Goal: Find specific page/section: Find specific page/section

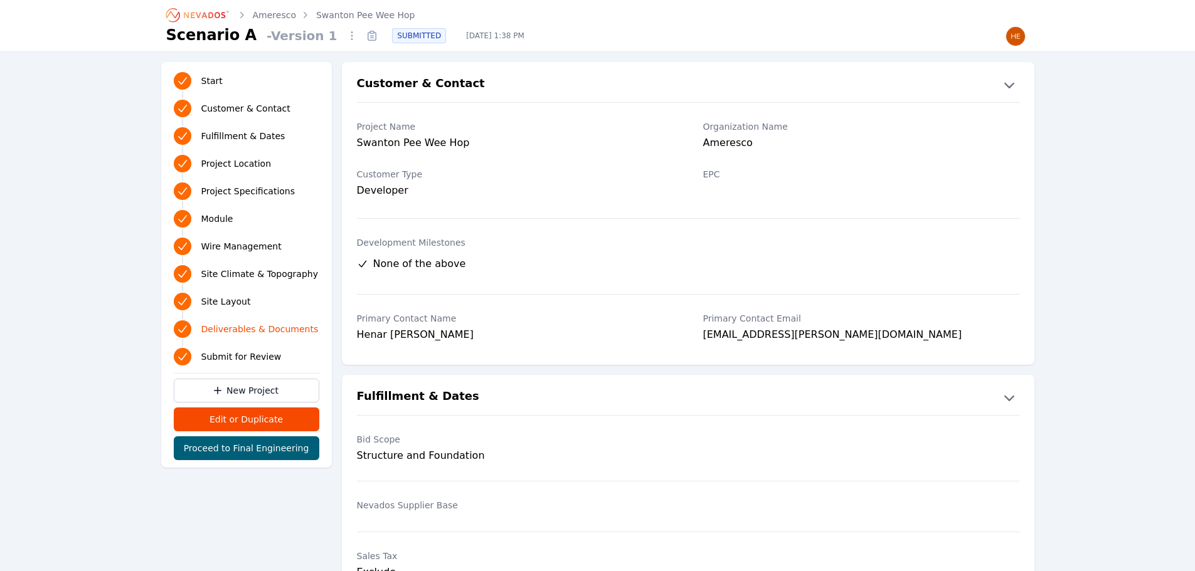
scroll to position [2509, 0]
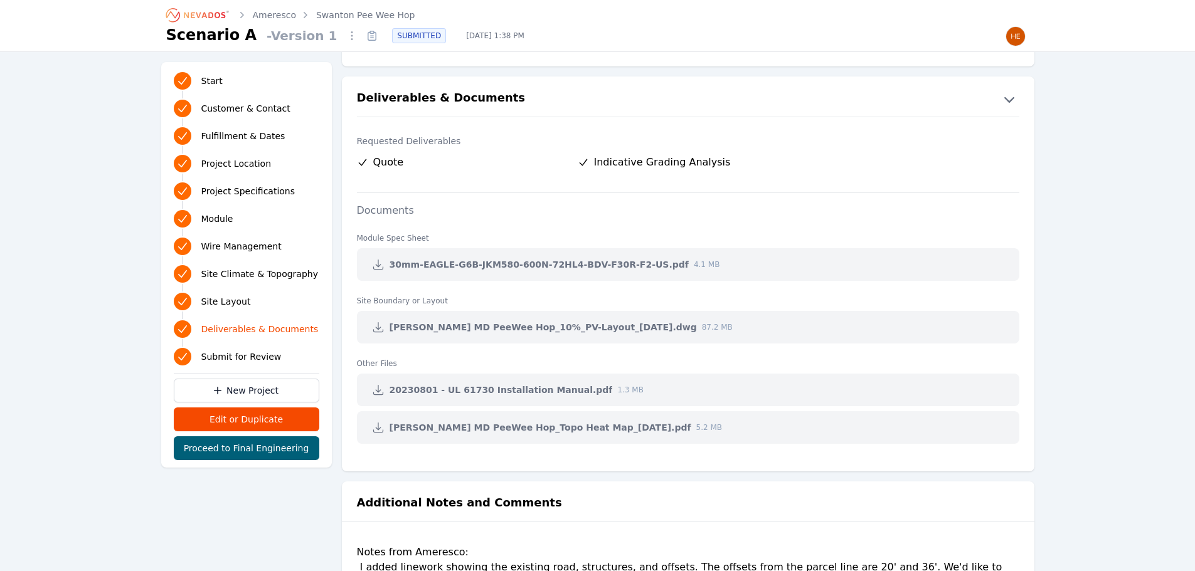
click at [341, 19] on link "Swanton Pee Wee Hop" at bounding box center [365, 15] width 98 height 13
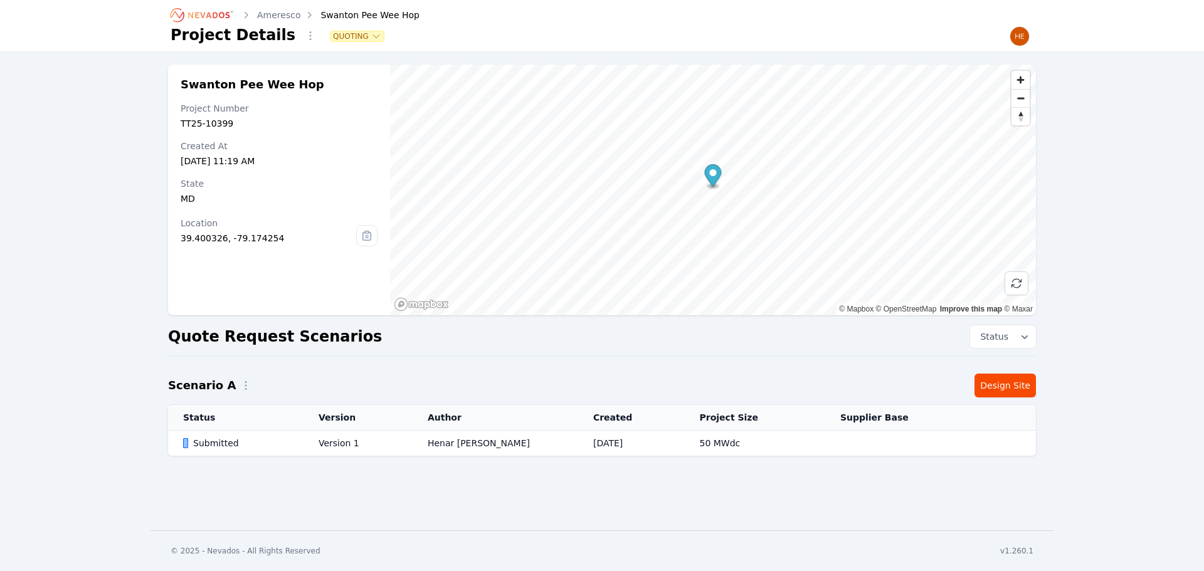
click at [266, 17] on link "Ameresco" at bounding box center [278, 15] width 43 height 13
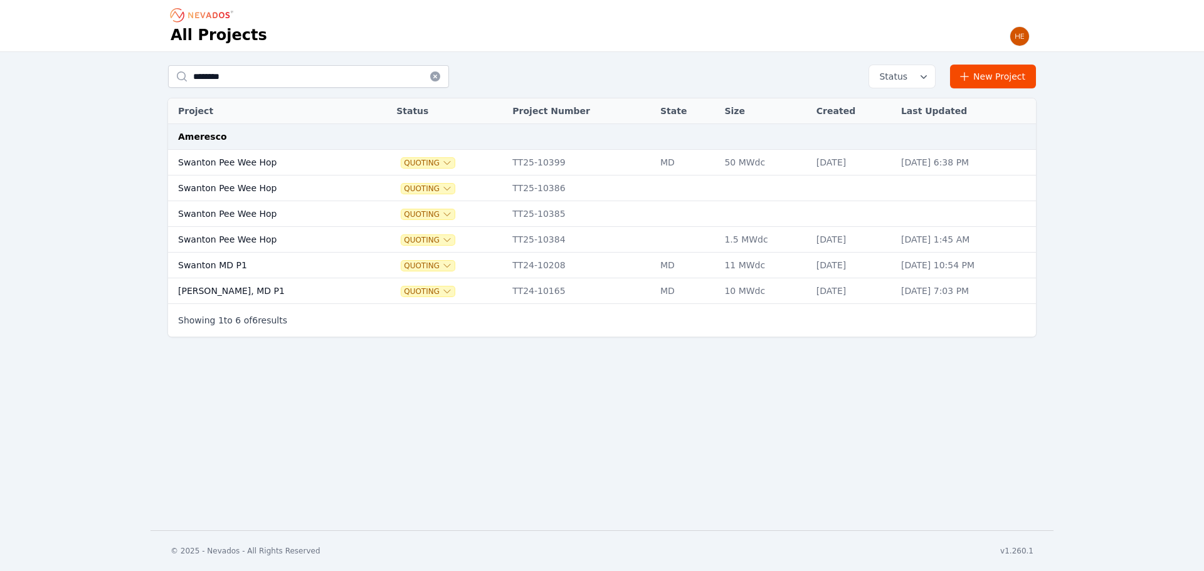
click at [242, 186] on td "Swanton Pee Wee Hop" at bounding box center [268, 189] width 201 height 26
click at [231, 192] on td "Swanton Pee Wee Hop" at bounding box center [268, 189] width 201 height 26
click at [235, 235] on td "Swanton Pee Wee Hop" at bounding box center [268, 240] width 201 height 26
click at [442, 187] on icon "button" at bounding box center [447, 189] width 10 height 10
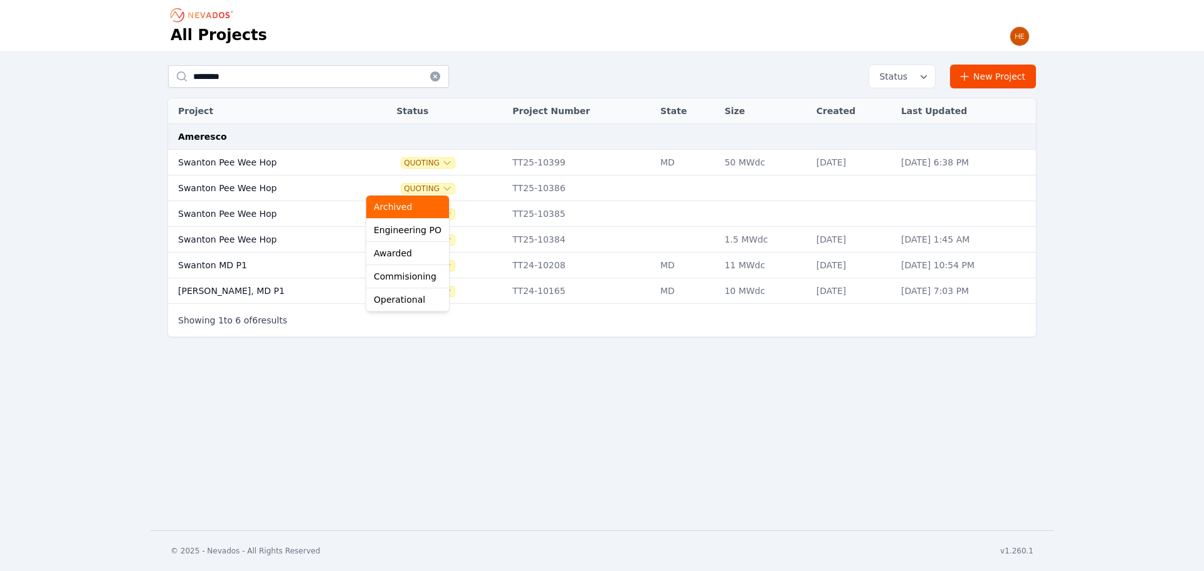
click at [398, 213] on button "Archived" at bounding box center [407, 207] width 83 height 23
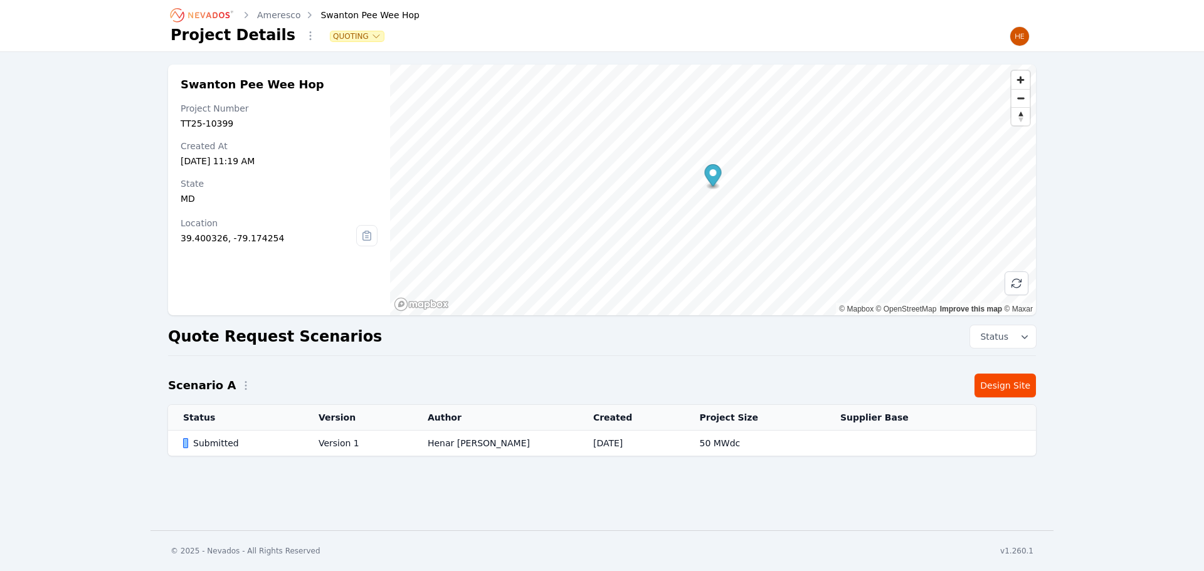
click at [109, 322] on div "Swanton Pee Wee Hop Project Number TT25-10399 Created At [DATE] 11:19 AM State …" at bounding box center [602, 266] width 1204 height 429
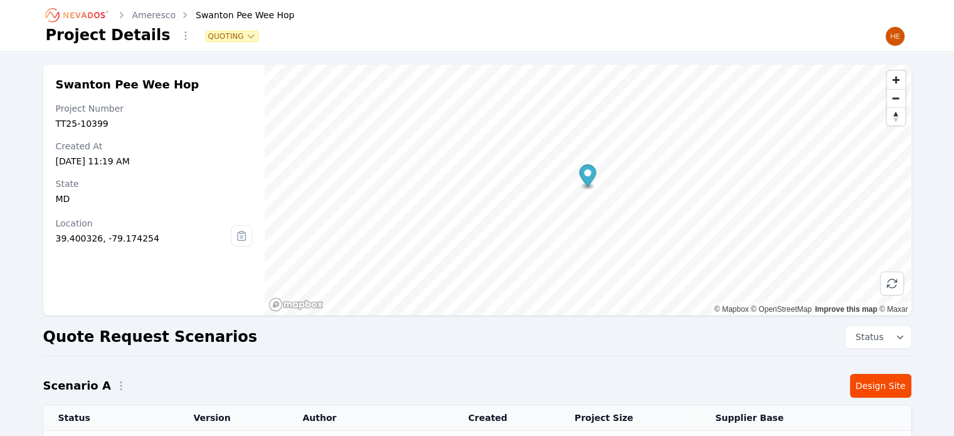
click at [308, 354] on div "Swanton Pee Wee Hop Project Number TT25-10399 Created At [DATE] 11:19 AM State …" at bounding box center [477, 273] width 903 height 417
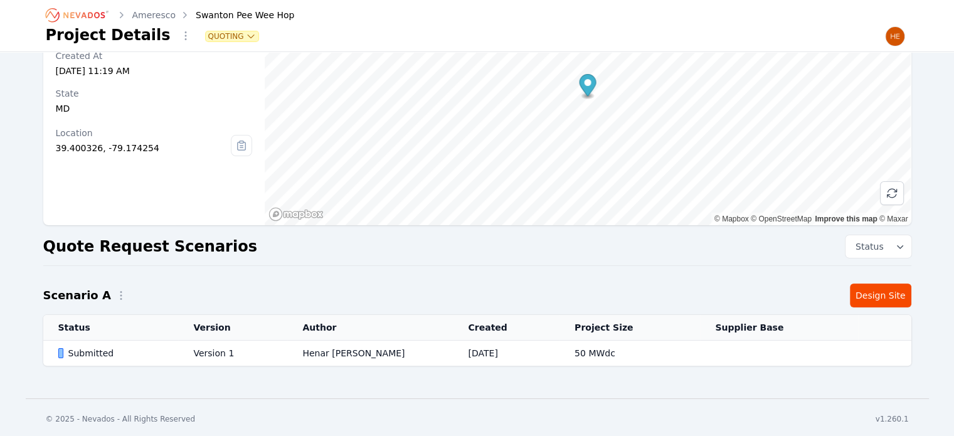
scroll to position [92, 0]
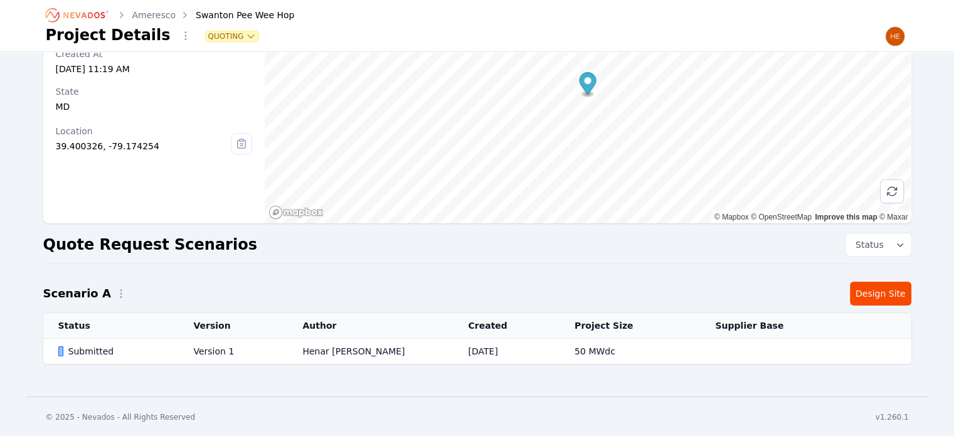
click at [324, 393] on div "Ameresco Swanton Pee Wee Hop Project Details Quoting Swanton Pee Wee Hop Projec…" at bounding box center [477, 152] width 954 height 489
click at [153, 13] on link "Ameresco" at bounding box center [153, 15] width 43 height 13
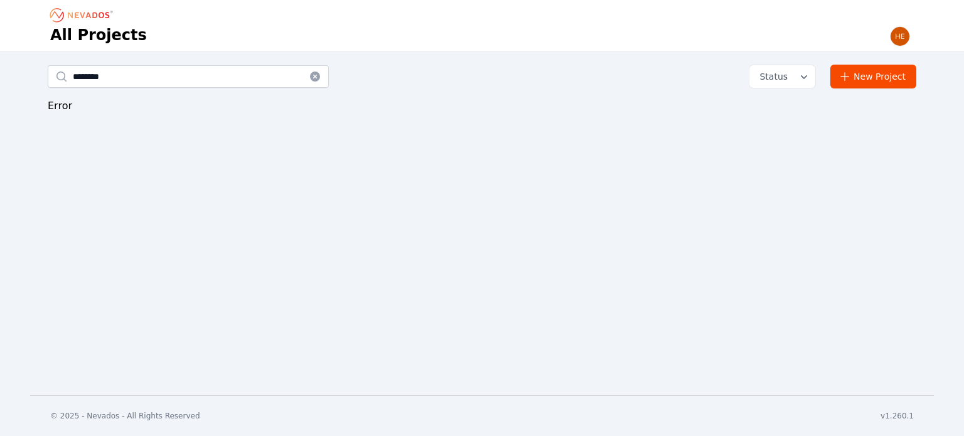
click at [814, 77] on button "Status" at bounding box center [782, 76] width 66 height 23
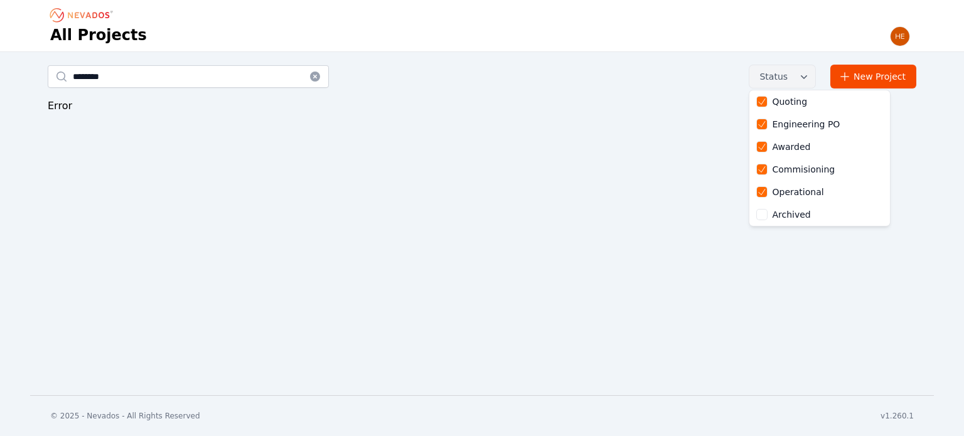
click at [581, 294] on div "All Projects ******** Status Quoting Engineering PO Awarded Commisioning Operat…" at bounding box center [482, 197] width 964 height 395
